Goal: Information Seeking & Learning: Learn about a topic

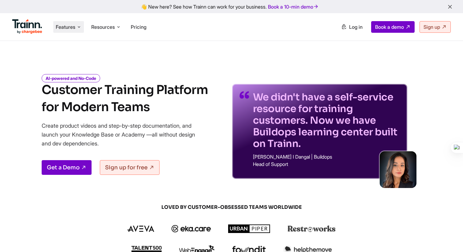
click at [81, 25] on icon at bounding box center [79, 27] width 5 height 6
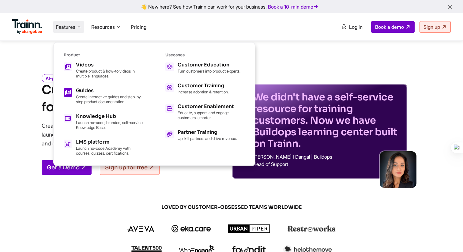
click at [99, 92] on div "Guides Create interactive guides and step-by-step product documentation." at bounding box center [109, 96] width 67 height 16
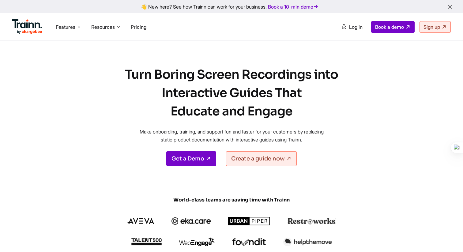
click at [23, 27] on img at bounding box center [27, 26] width 30 height 15
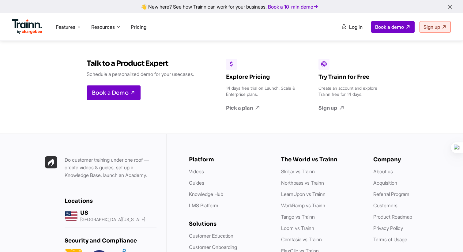
scroll to position [1812, 0]
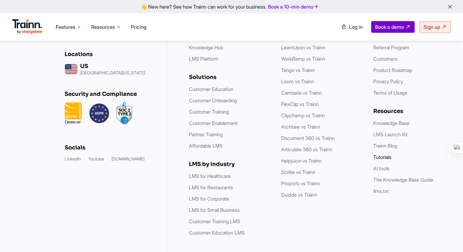
click at [380, 154] on link "Tutorials" at bounding box center [382, 157] width 18 height 6
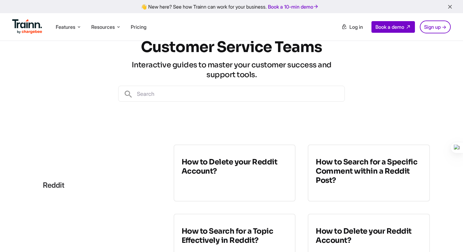
scroll to position [73, 0]
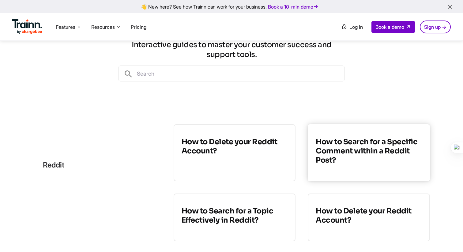
click at [364, 140] on h3 "How to Search for a Specific Comment within a Reddit Post?" at bounding box center [369, 151] width 106 height 28
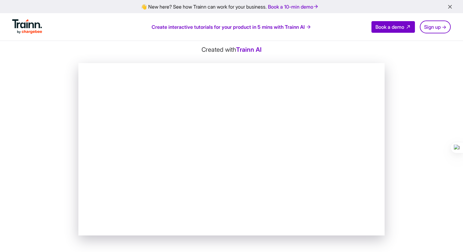
scroll to position [57, 0]
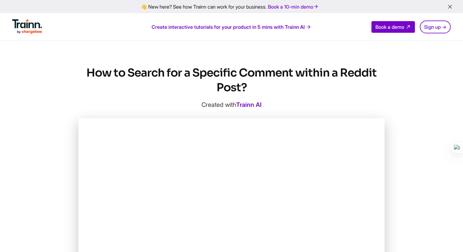
click at [29, 20] on img at bounding box center [27, 26] width 30 height 15
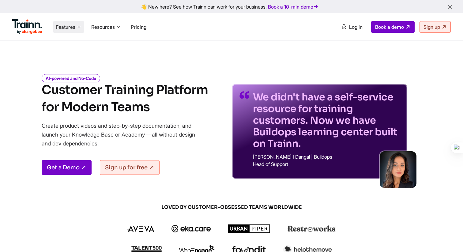
click at [71, 28] on span "Features" at bounding box center [66, 27] width 20 height 7
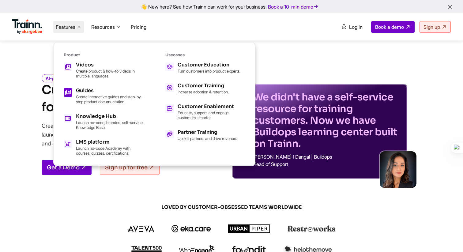
click at [82, 99] on p "Create interactive guides and step-by-step product documentation." at bounding box center [109, 99] width 67 height 10
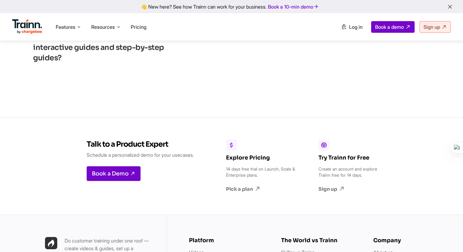
scroll to position [1577, 0]
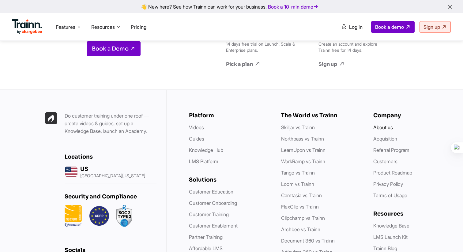
click at [380, 130] on link "About us" at bounding box center [383, 127] width 20 height 6
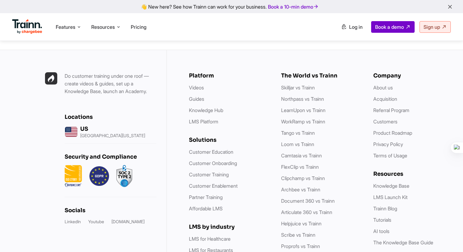
scroll to position [2477, 0]
click at [382, 107] on link "Referral Program" at bounding box center [391, 110] width 36 height 6
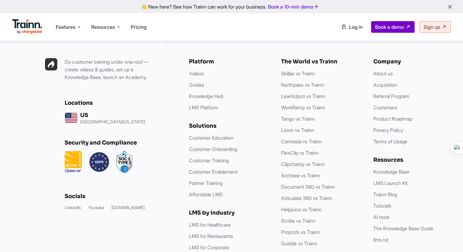
scroll to position [918, 0]
